Goal: Navigation & Orientation: Find specific page/section

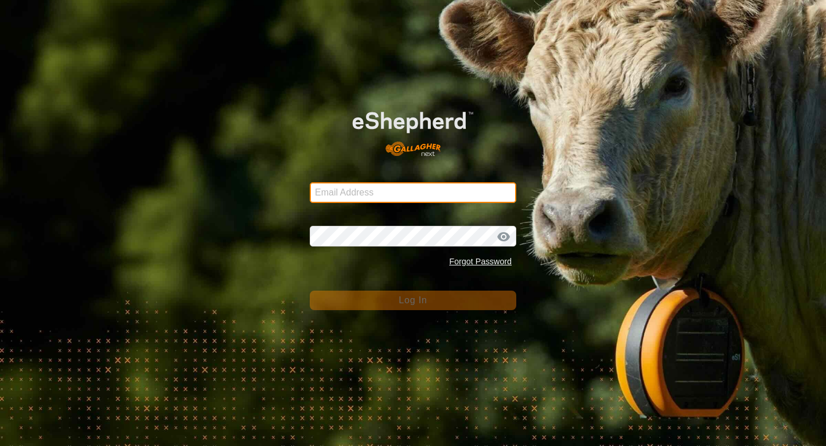
type input "[EMAIL_ADDRESS][DOMAIN_NAME]"
click at [438, 310] on div "Email Address [EMAIL_ADDRESS][DOMAIN_NAME] Password Forgot Password Log In" at bounding box center [413, 223] width 826 height 446
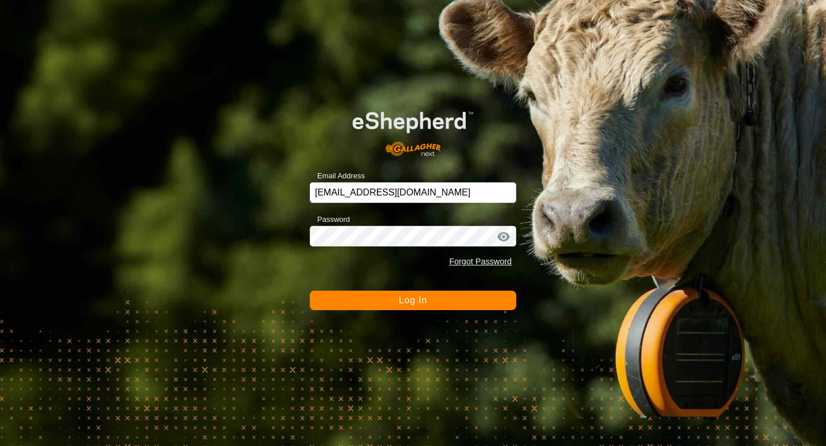
click at [438, 310] on div "Email Address [EMAIL_ADDRESS][DOMAIN_NAME] Password Forgot Password Log In" at bounding box center [413, 223] width 826 height 446
click at [436, 305] on button "Log In" at bounding box center [413, 301] width 207 height 20
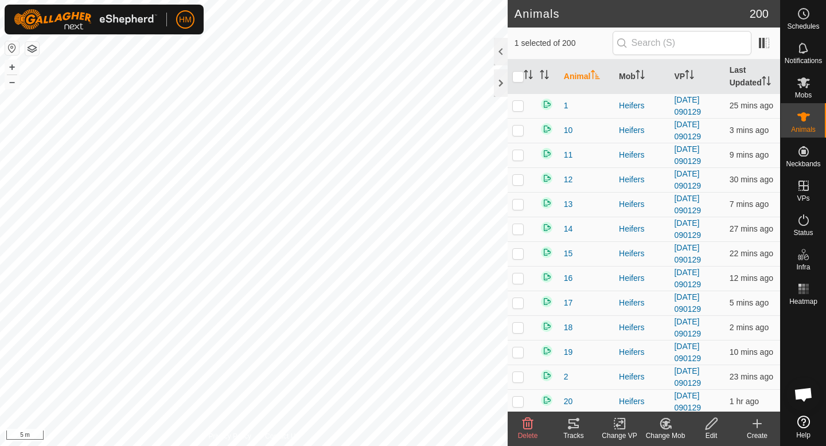
click at [577, 419] on icon at bounding box center [577, 419] width 3 height 3
